Goal: Information Seeking & Learning: Learn about a topic

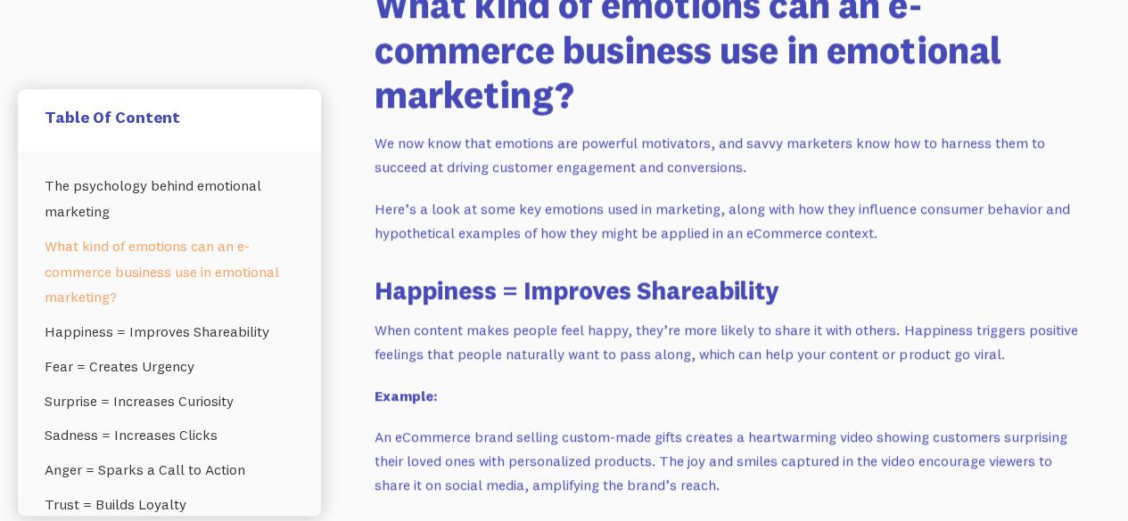
scroll to position [1595, 0]
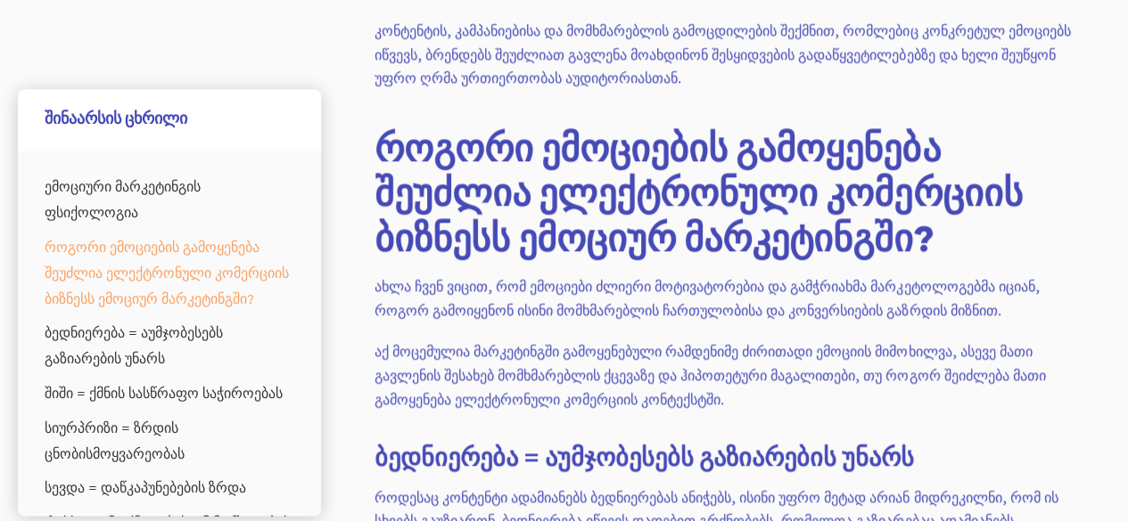
click at [529, 220] on font "როგორი ემოციების გამოყენება შეუძლია ელექტრონული კომერციის ბიზნესს ემოციურ მარკე…" at bounding box center [697, 193] width 647 height 136
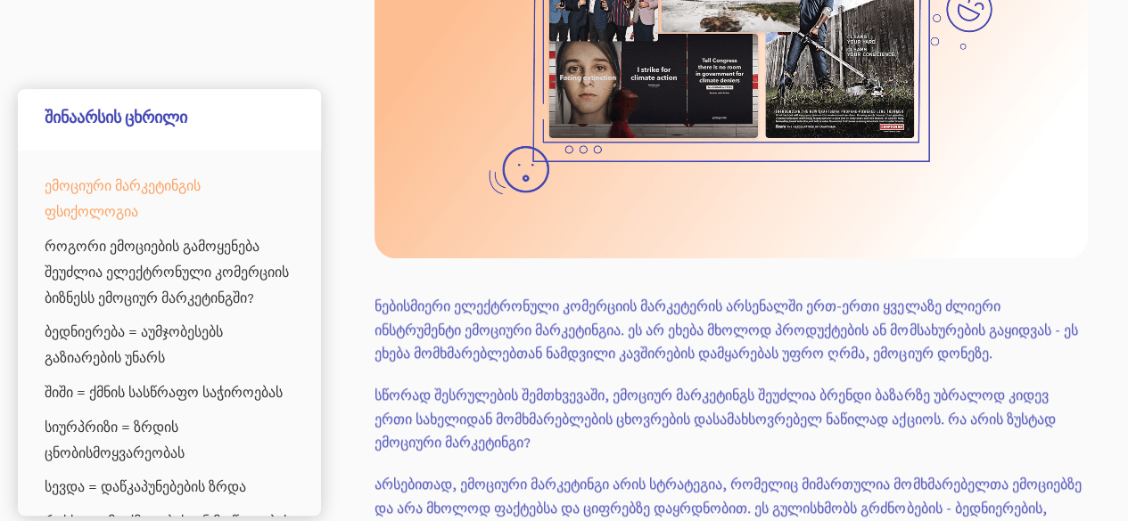
scroll to position [846, 0]
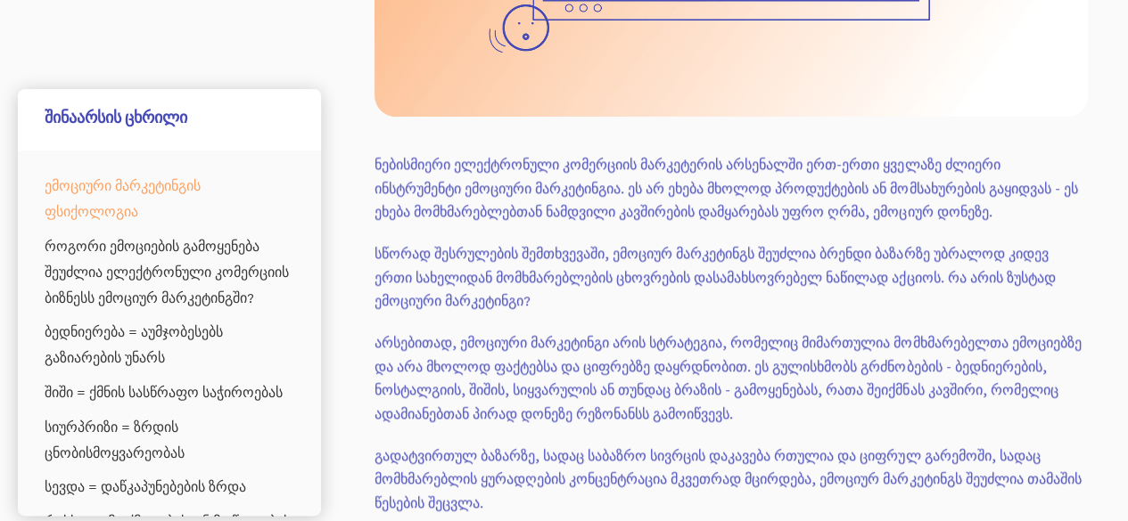
click at [529, 244] on font "სწორად შესრულების შემთხვევაში, ემოციურ მარკეტინგს შეუძლია ბრენდი ბაზარზე უბრალო…" at bounding box center [714, 276] width 680 height 65
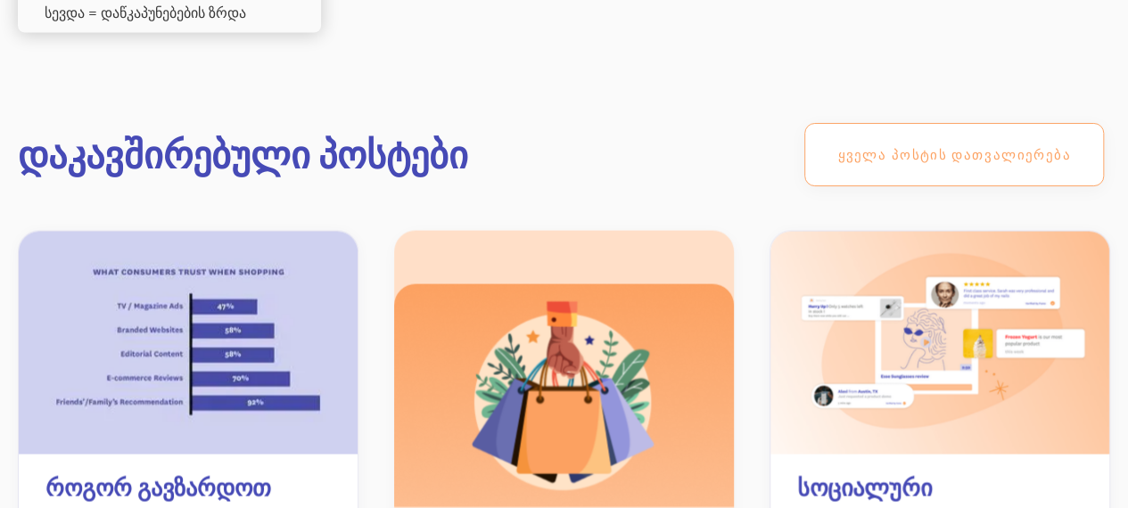
scroll to position [25258, 0]
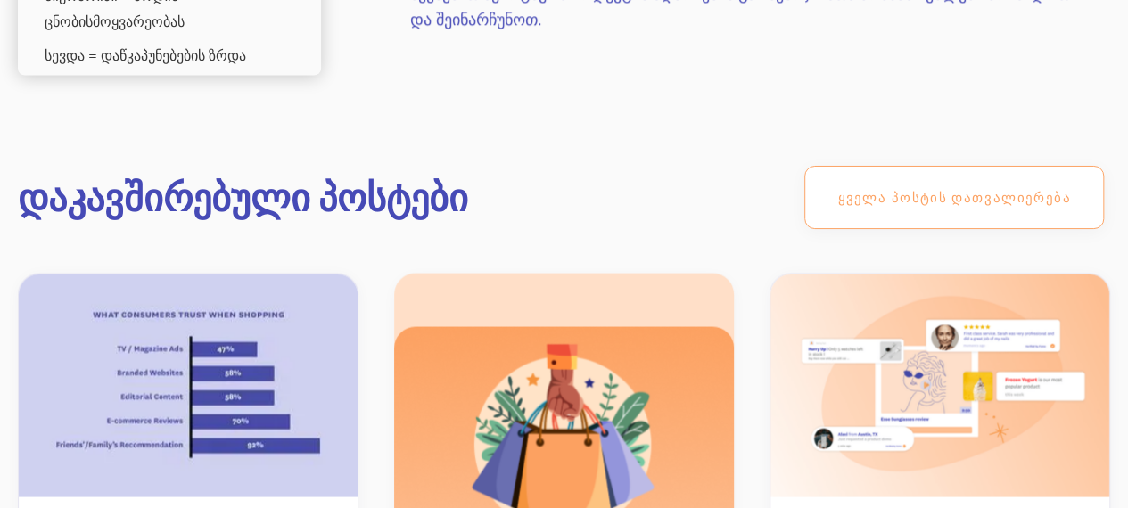
click at [875, 166] on link "ყველა პოსტის დათვალიერება" at bounding box center [954, 197] width 300 height 63
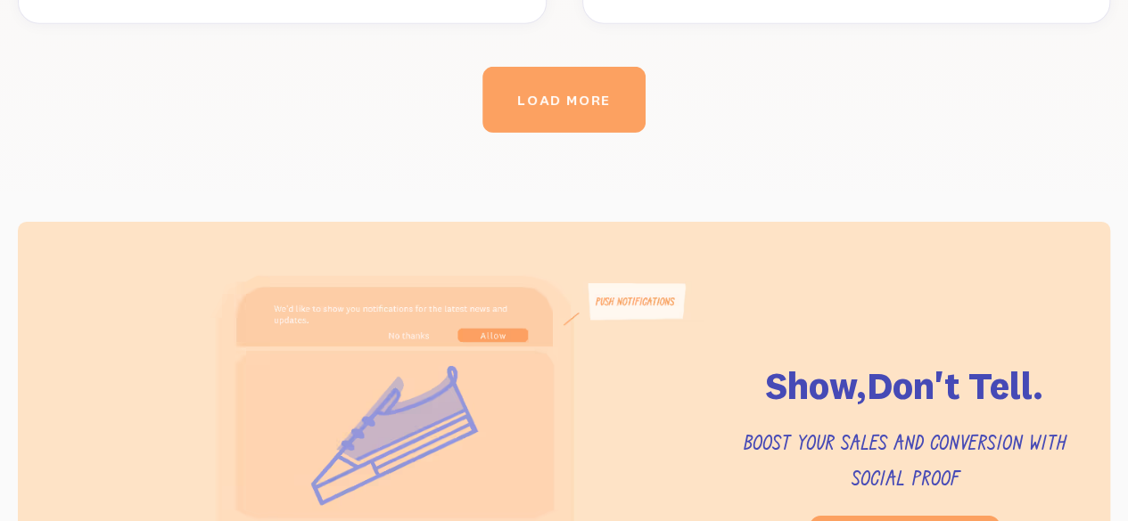
scroll to position [2924, 0]
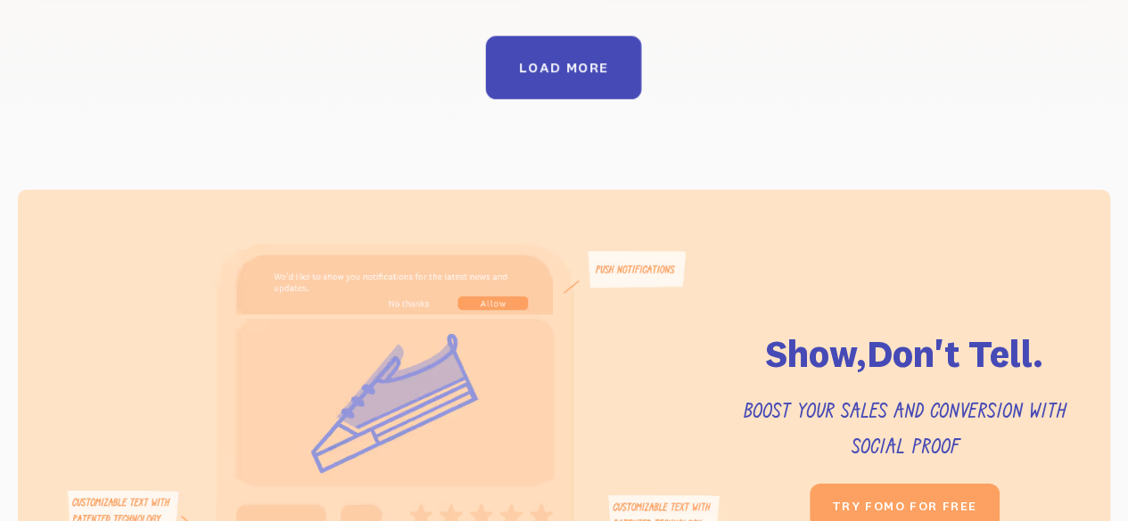
click at [592, 59] on div "LOAD MORE" at bounding box center [563, 67] width 89 height 17
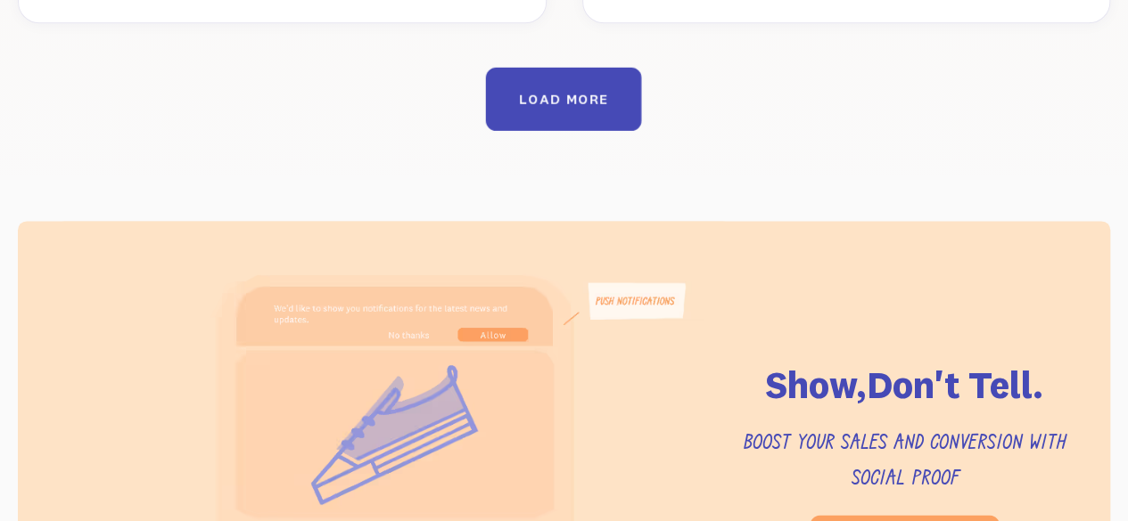
click at [586, 67] on link "LOAD MORE" at bounding box center [564, 98] width 156 height 63
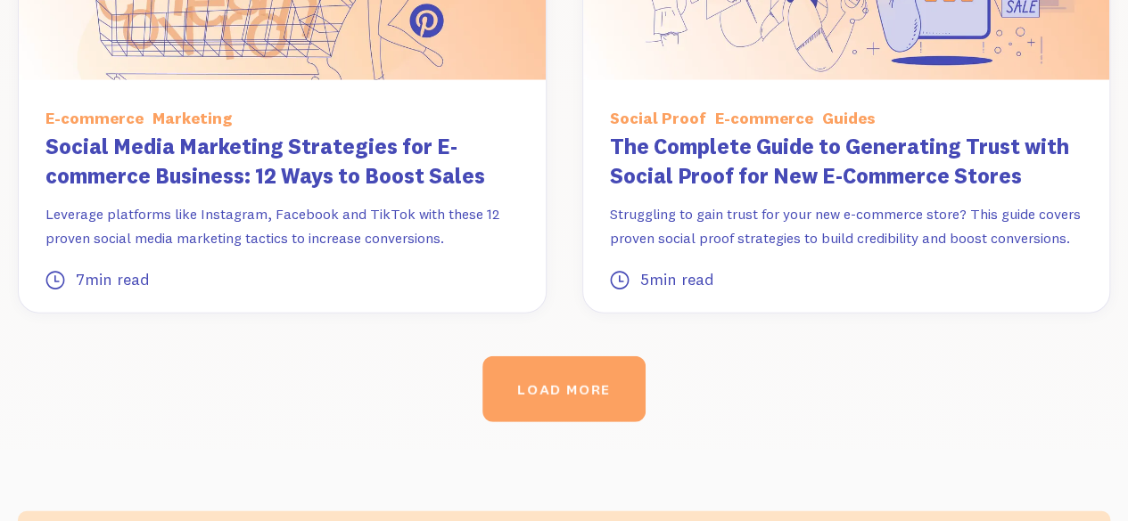
scroll to position [5655, 0]
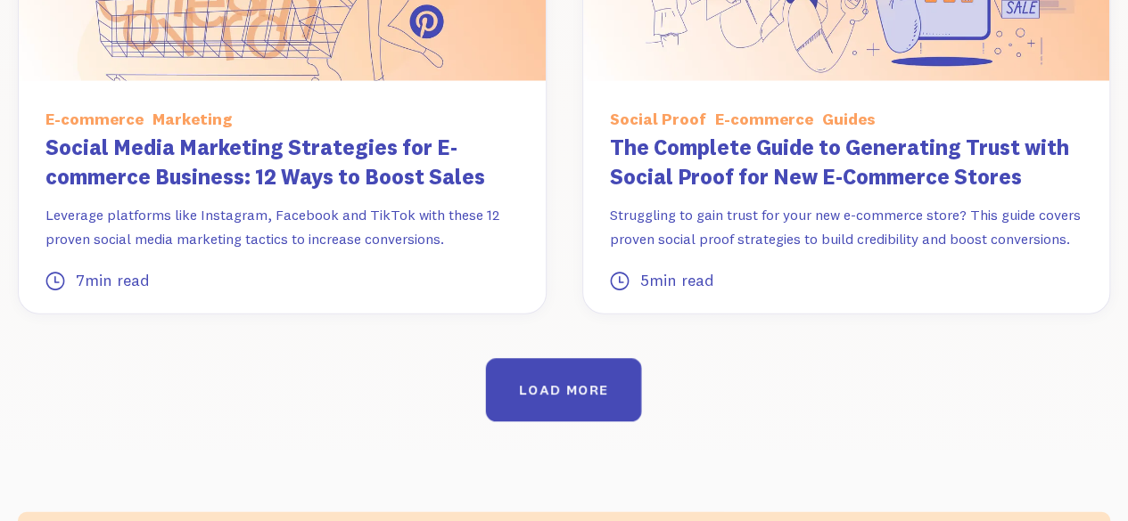
click at [562, 382] on div "LOAD MORE" at bounding box center [563, 390] width 89 height 17
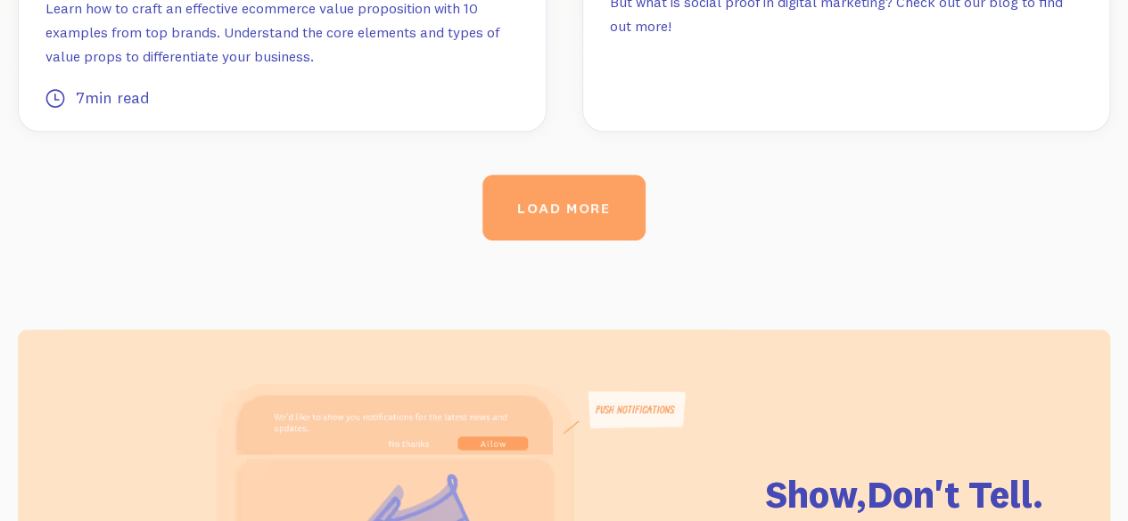
scroll to position [7367, 0]
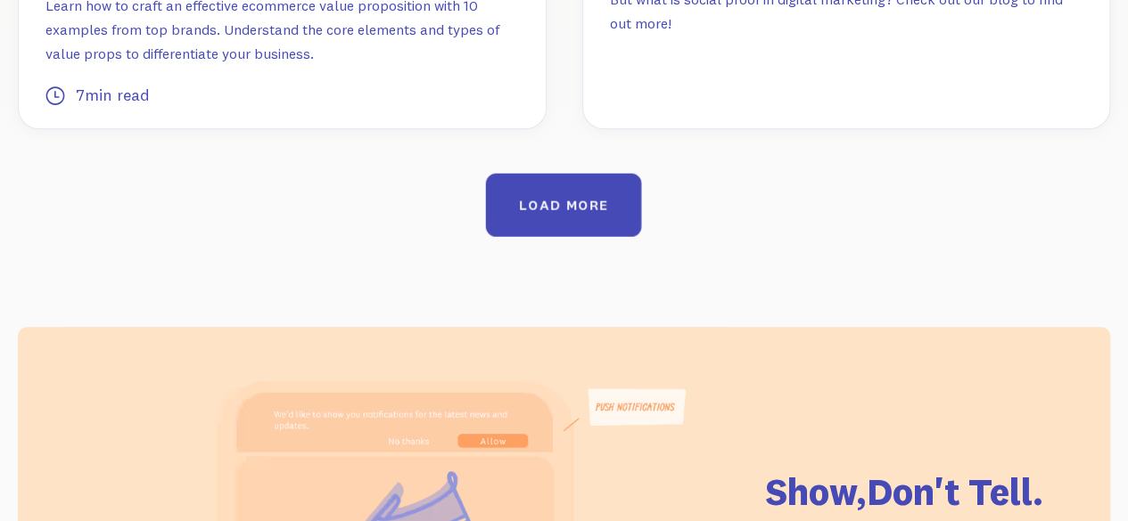
click at [529, 197] on div "LOAD MORE" at bounding box center [563, 205] width 89 height 17
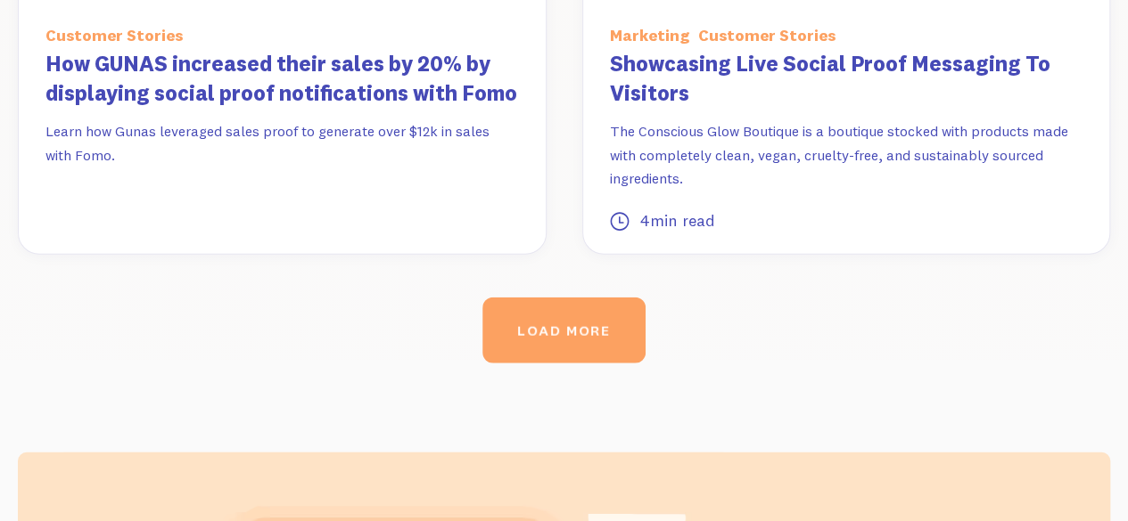
scroll to position [8864, 0]
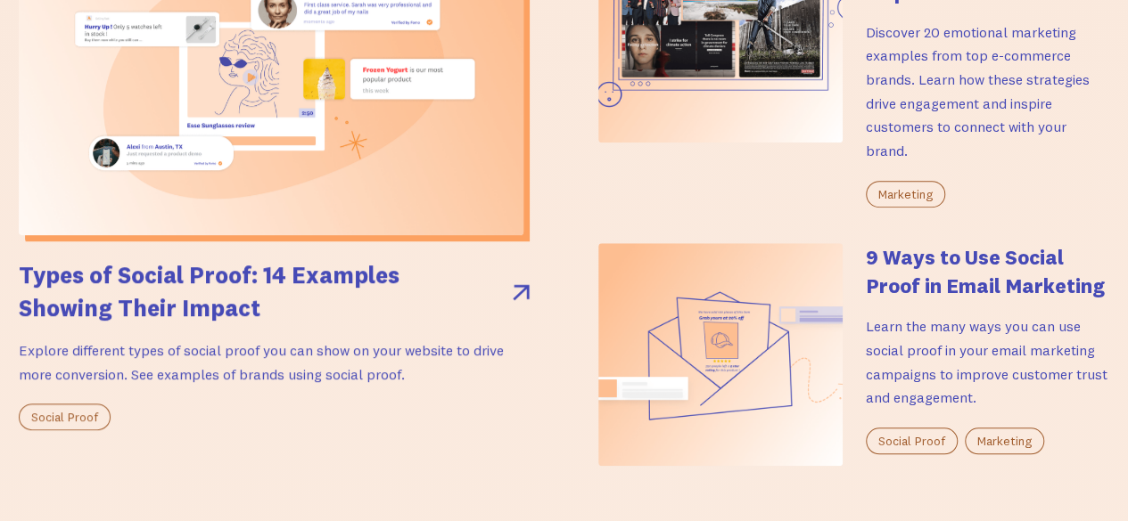
scroll to position [0, 0]
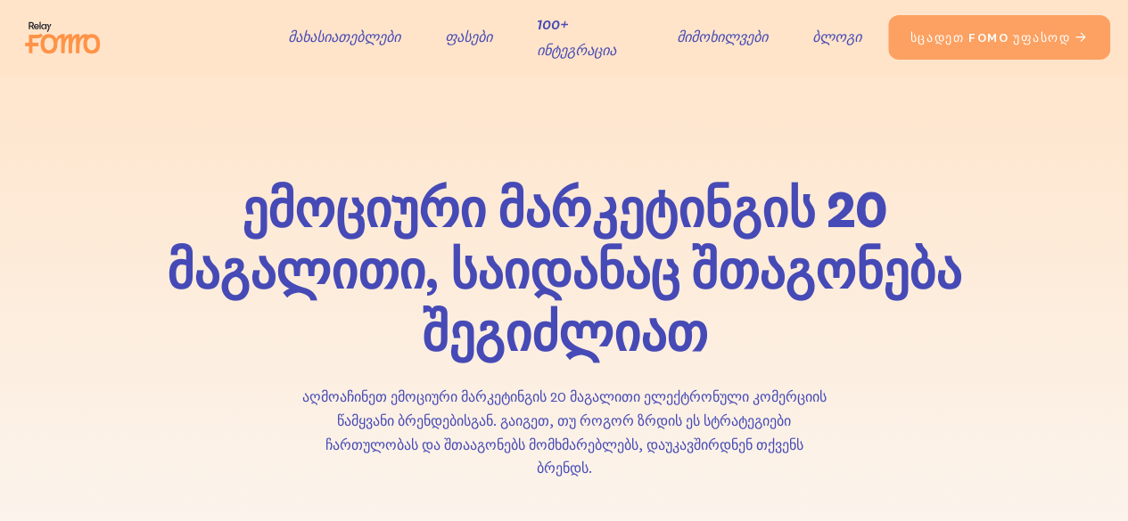
click at [317, 167] on div "ემოციური მარკეტინგის 20 მაგალითი, საიდანაც შთაგონება შეგიძლიათ აღმოაჩინეთ ემოცი…" at bounding box center [564, 358] width 1128 height 388
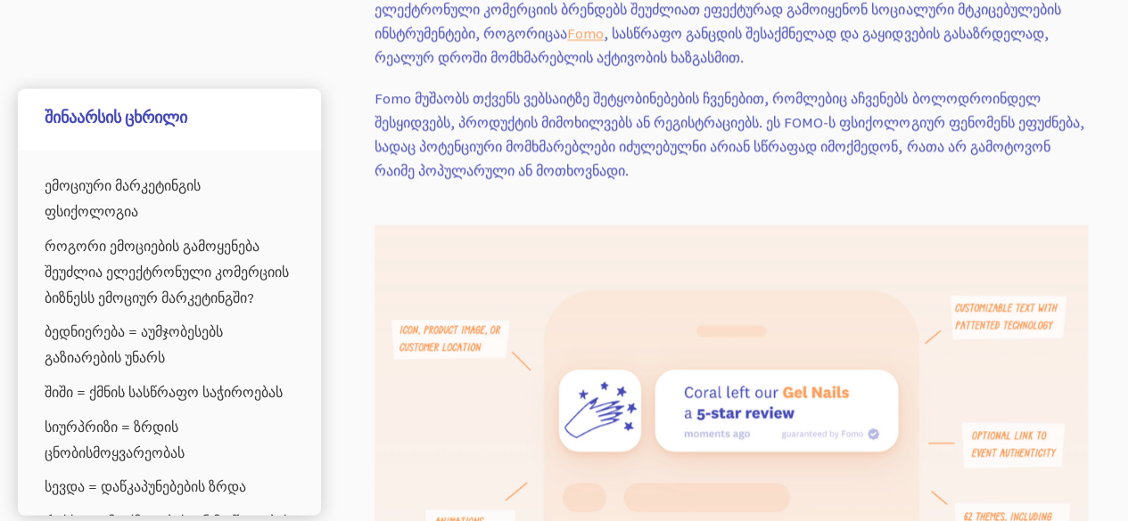
scroll to position [8898, 0]
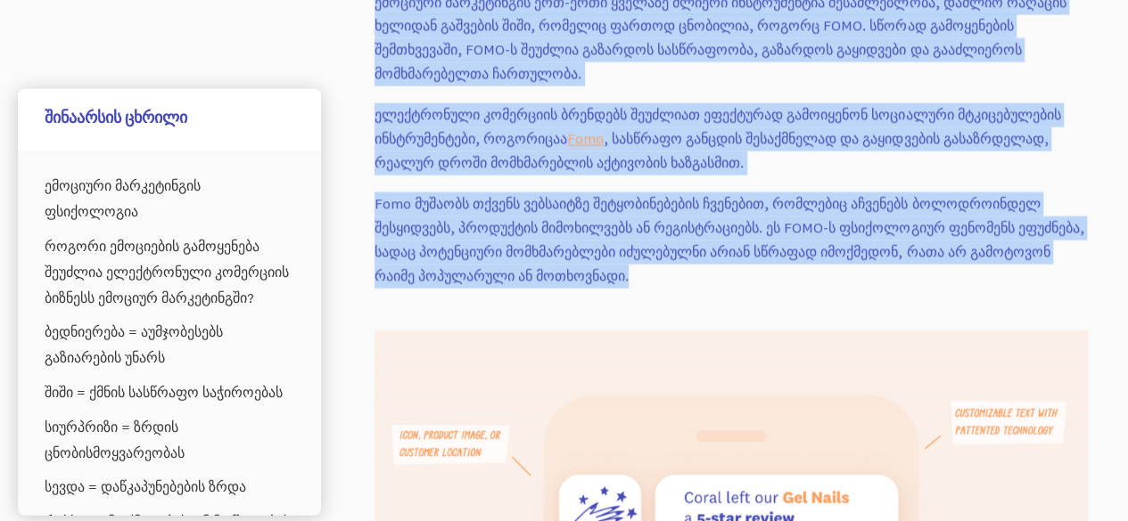
drag, startPoint x: 362, startPoint y: 126, endPoint x: 872, endPoint y: 152, distance: 510.6
copy div "ნებისმიერი ელექტრონული კომერციის მარკეტერის არსენალში ერთ-ერთი ყველაზე ძლიერი ი…"
